Goal: Find specific page/section: Find specific page/section

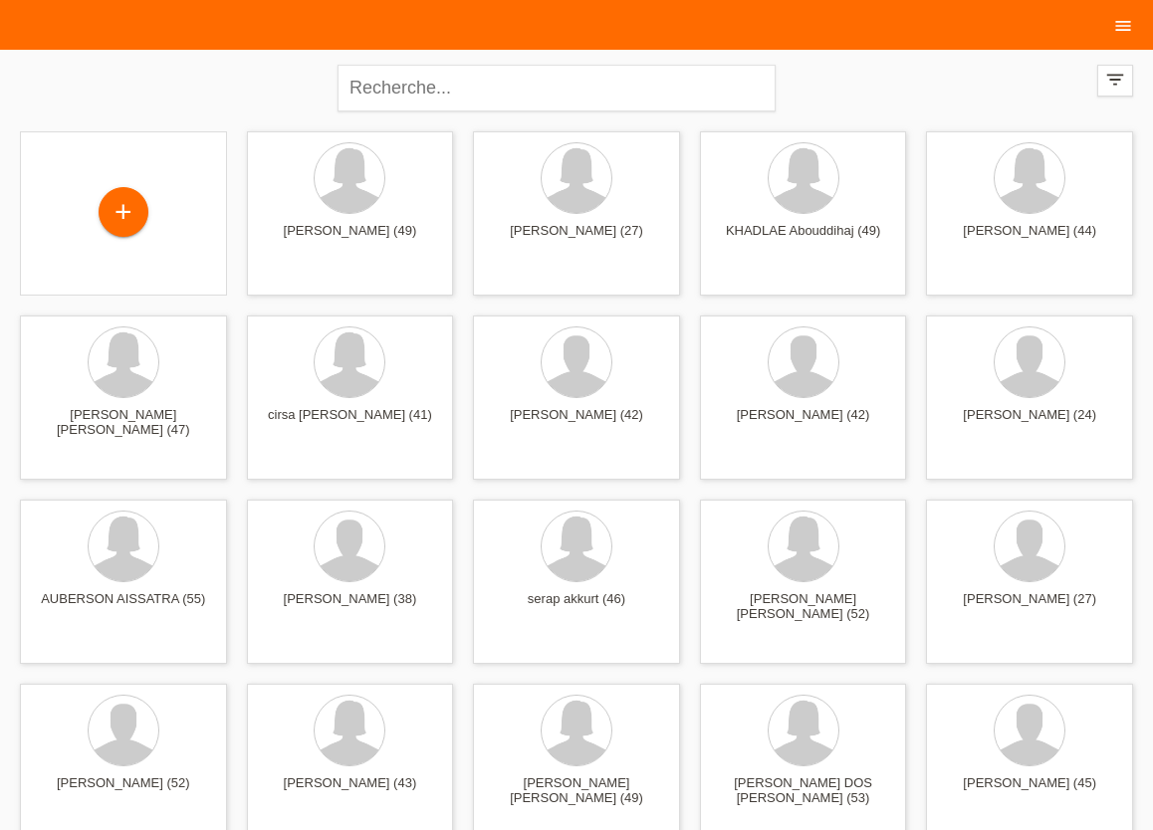
click at [1115, 27] on icon "menu" at bounding box center [1123, 26] width 20 height 20
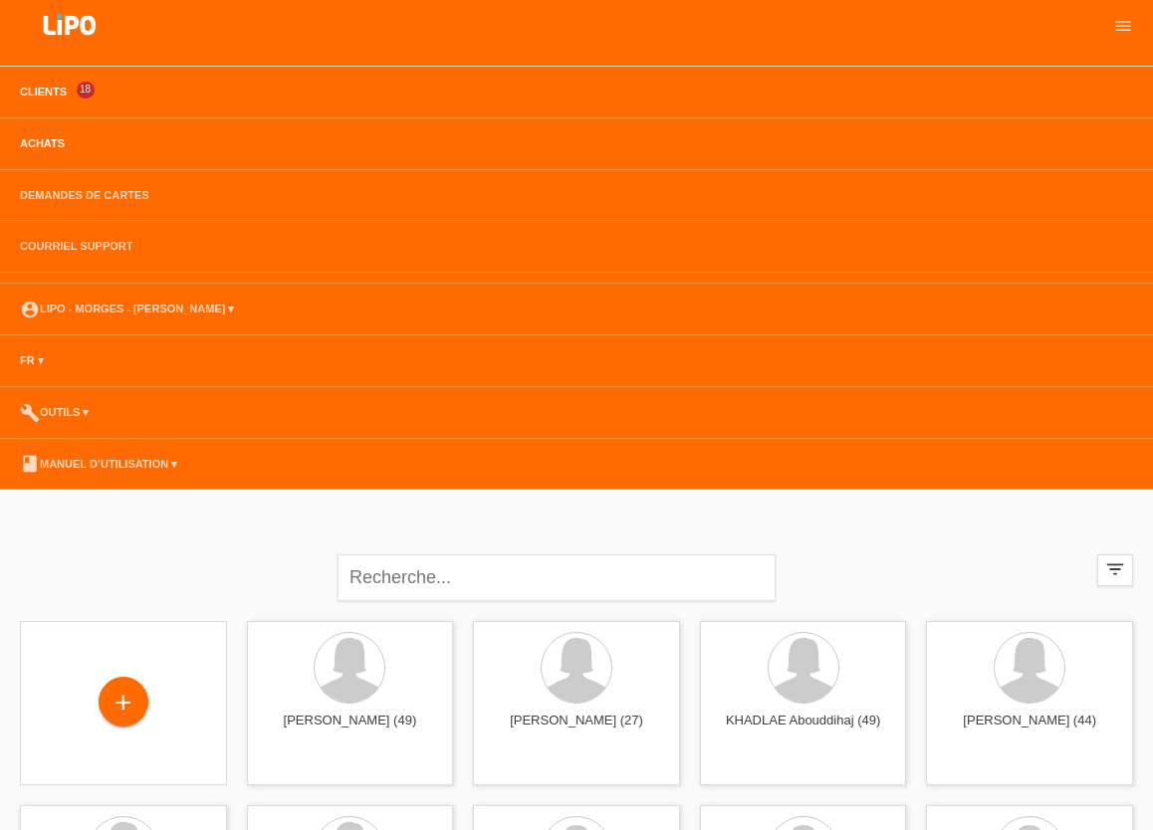
click at [52, 138] on link "Achats" at bounding box center [42, 143] width 65 height 12
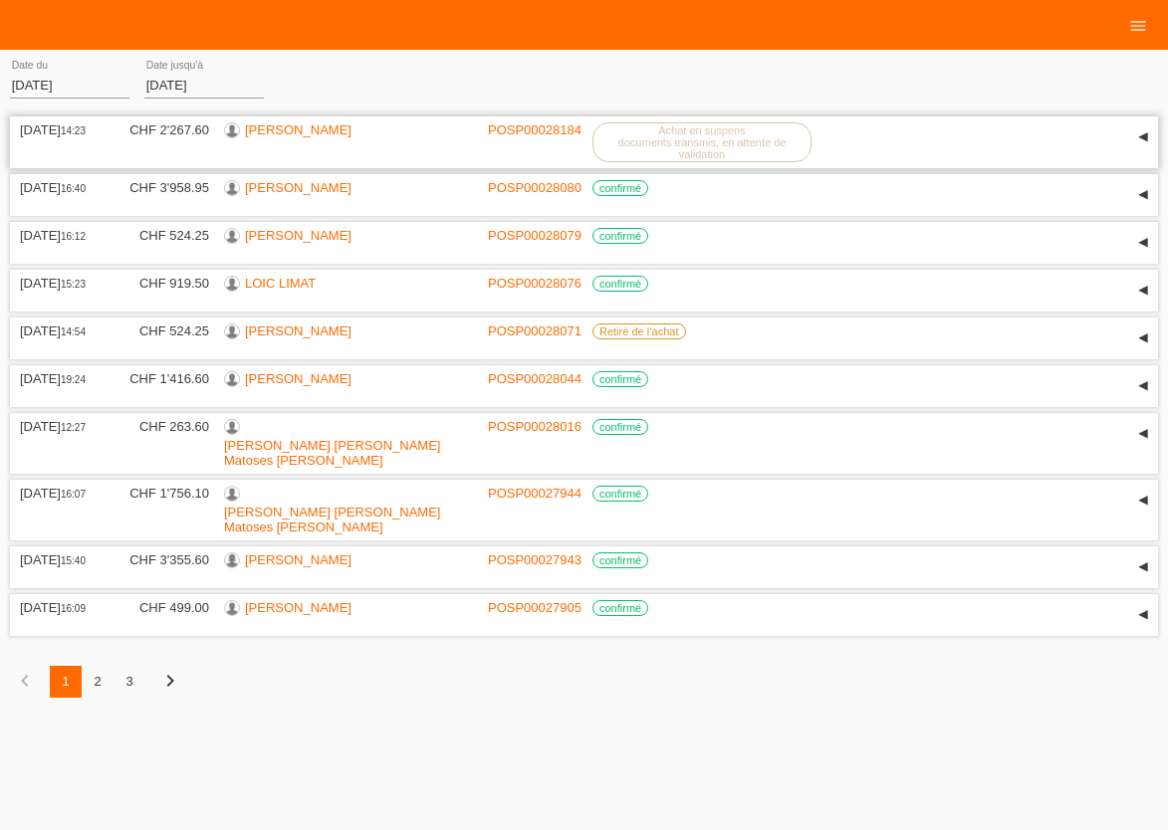
click at [286, 131] on link "[PERSON_NAME]" at bounding box center [298, 129] width 107 height 15
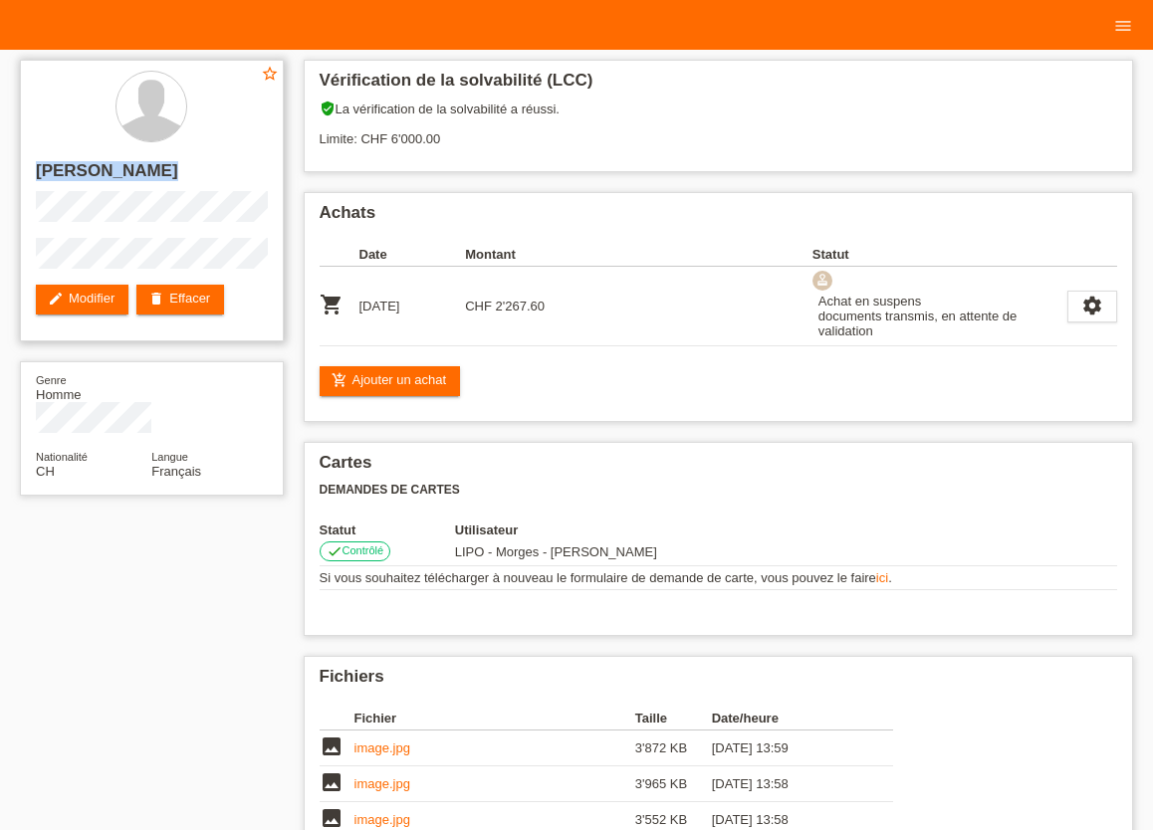
click at [241, 257] on div "star_border ALEXANDRE LEYVRAZ edit Modifier delete Effacer" at bounding box center [152, 201] width 264 height 282
copy div "[PERSON_NAME]"
